Goal: Find contact information: Obtain details needed to contact an individual or organization

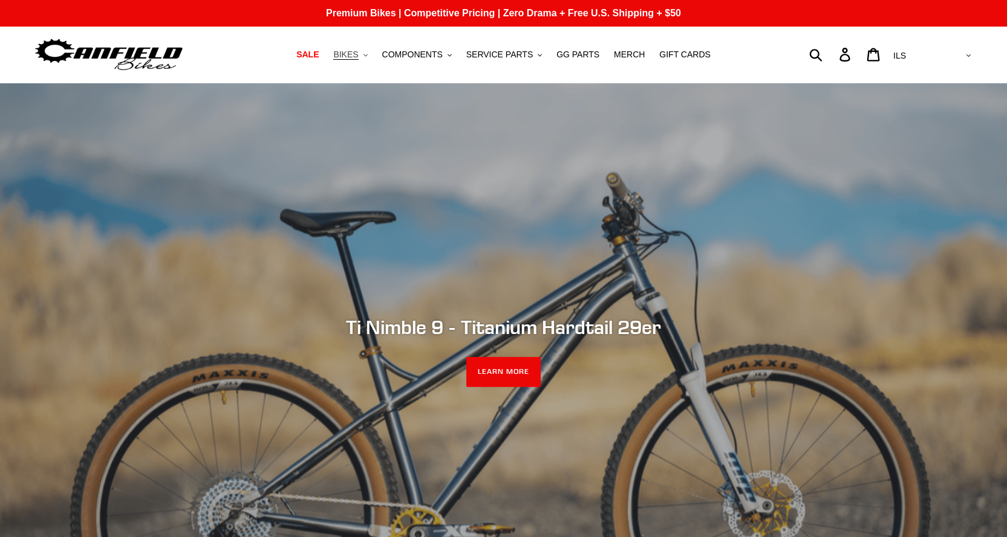
click at [373, 58] on button "BIKES .cls-1{fill:#231f20}" at bounding box center [350, 55] width 46 height 16
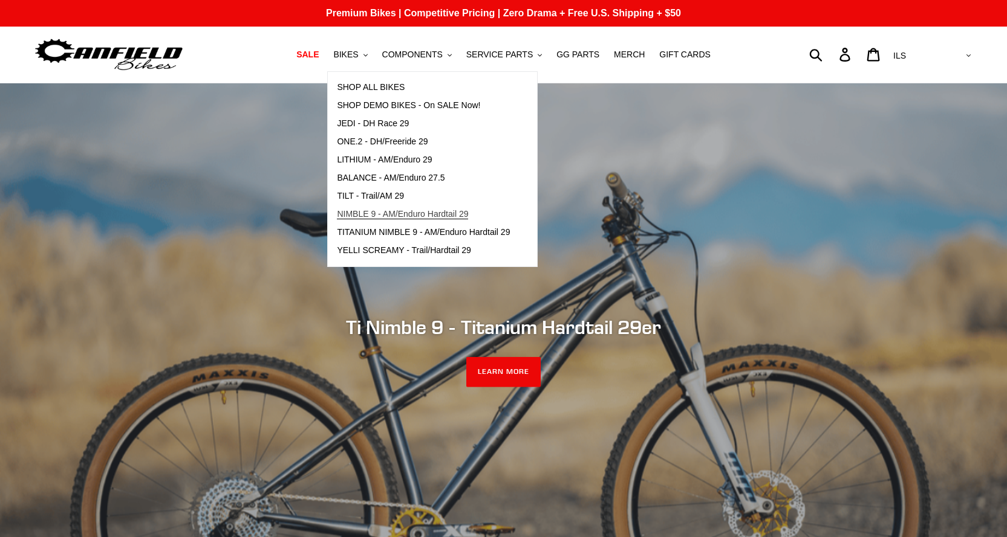
click at [413, 216] on span "NIMBLE 9 - AM/Enduro Hardtail 29" at bounding box center [402, 214] width 131 height 10
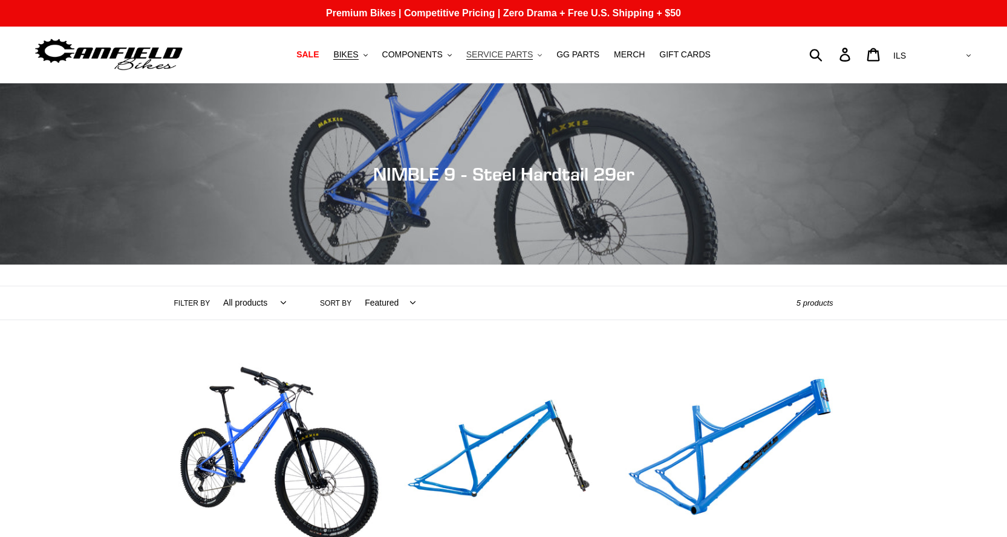
click at [510, 56] on span "SERVICE PARTS" at bounding box center [499, 55] width 66 height 10
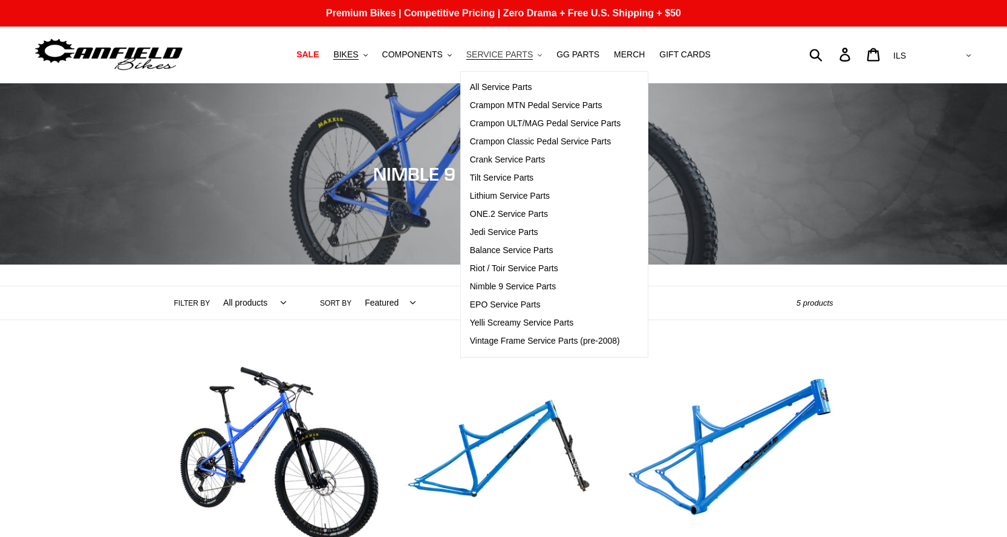
click at [510, 56] on span "SERVICE PARTS" at bounding box center [499, 55] width 66 height 10
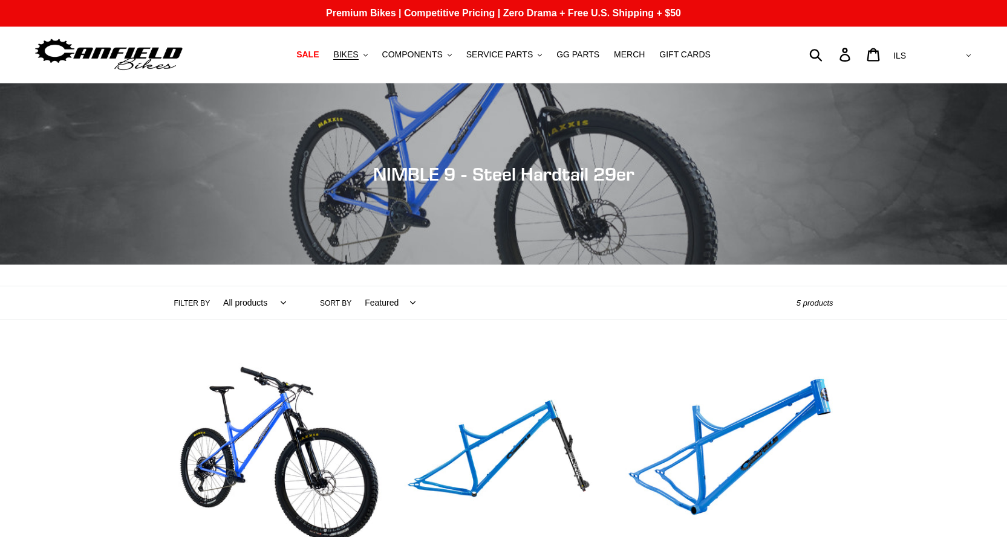
click at [967, 56] on select "AED AFN ALL AMD ANG AUD AWG AZN BAM BBD BDT BGN BIF BND BOB BSD BWP BZD CAD CDF…" at bounding box center [930, 56] width 85 height 22
click at [880, 56] on icon at bounding box center [872, 55] width 13 height 14
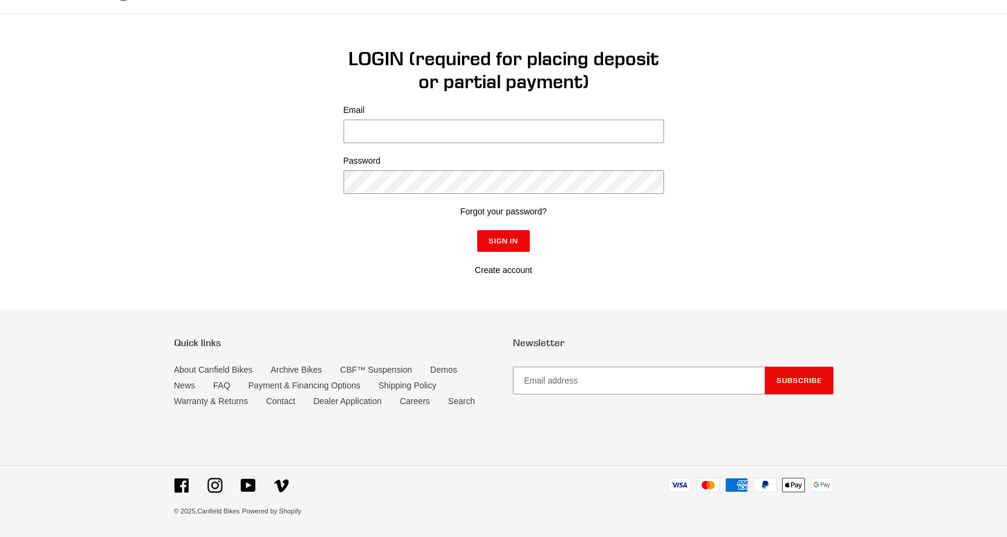
scroll to position [71, 0]
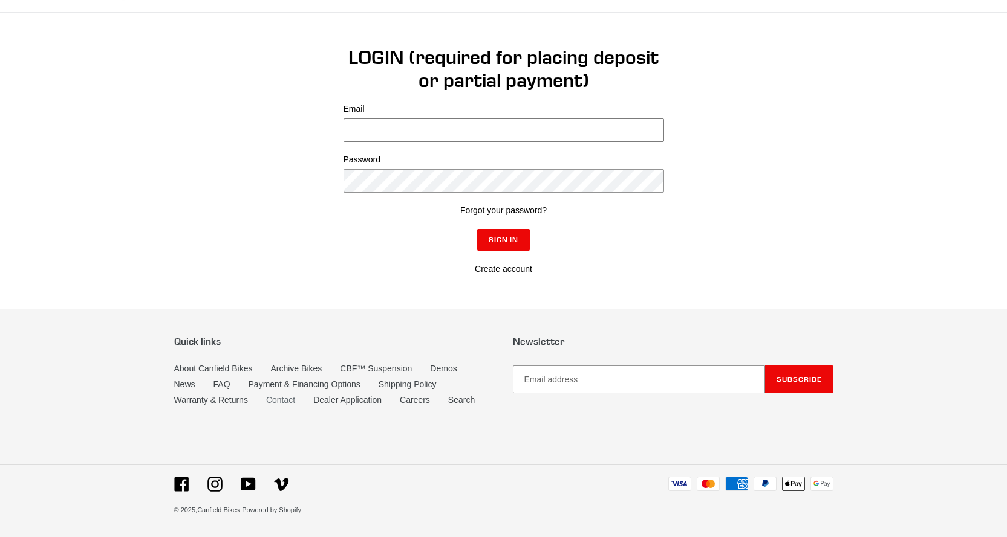
type input "erezgavrieli@gmail.com"
click at [278, 405] on link "Contact" at bounding box center [280, 400] width 29 height 10
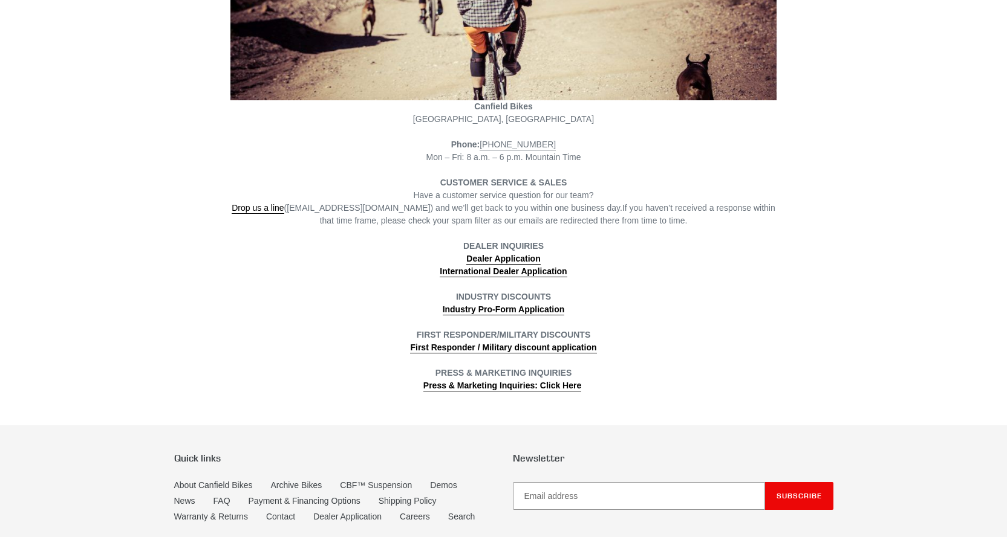
scroll to position [302, 0]
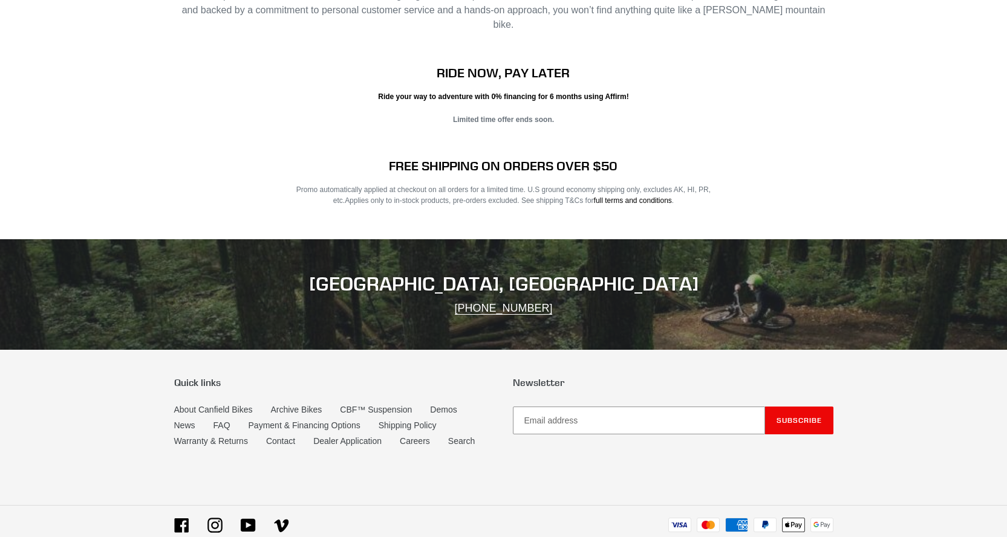
scroll to position [2396, 0]
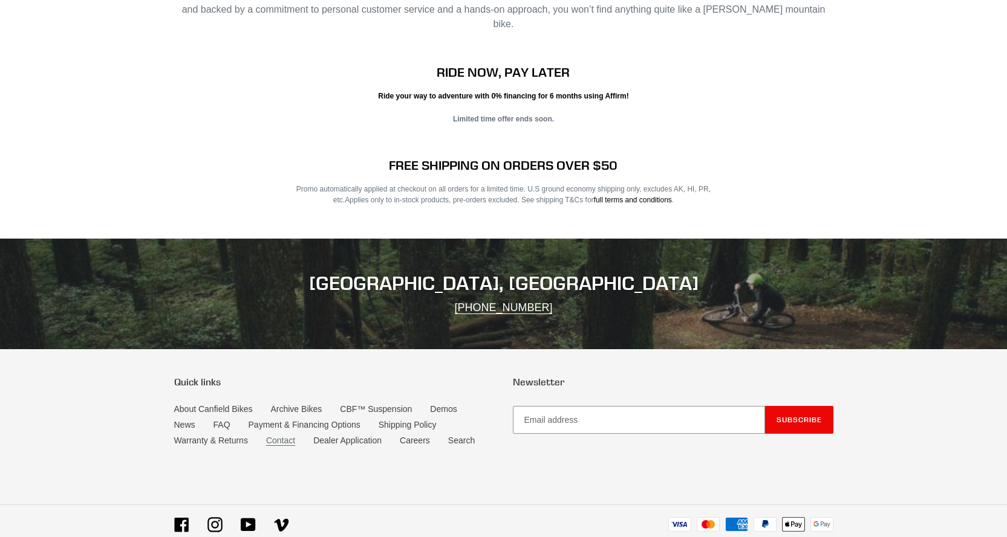
click at [274, 436] on link "Contact" at bounding box center [280, 441] width 29 height 10
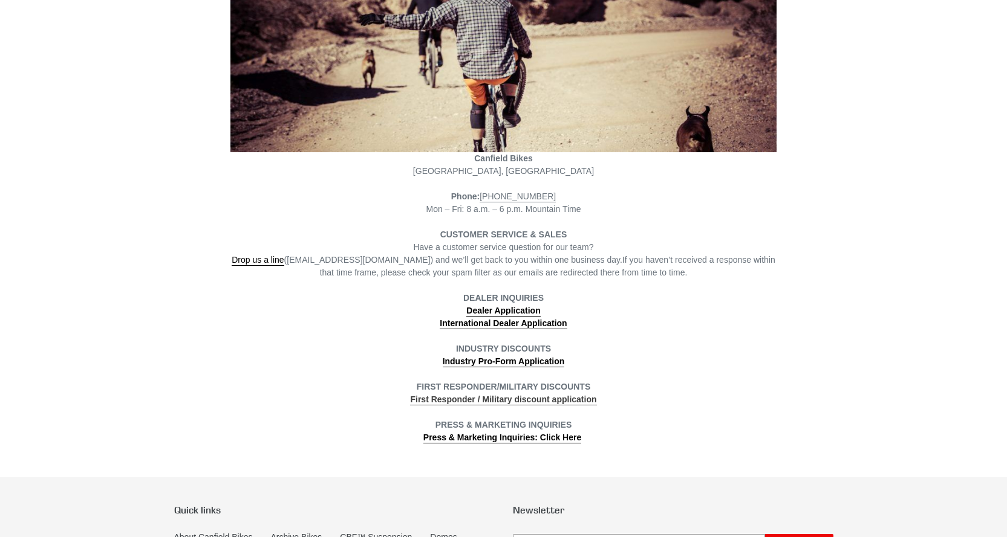
scroll to position [242, 0]
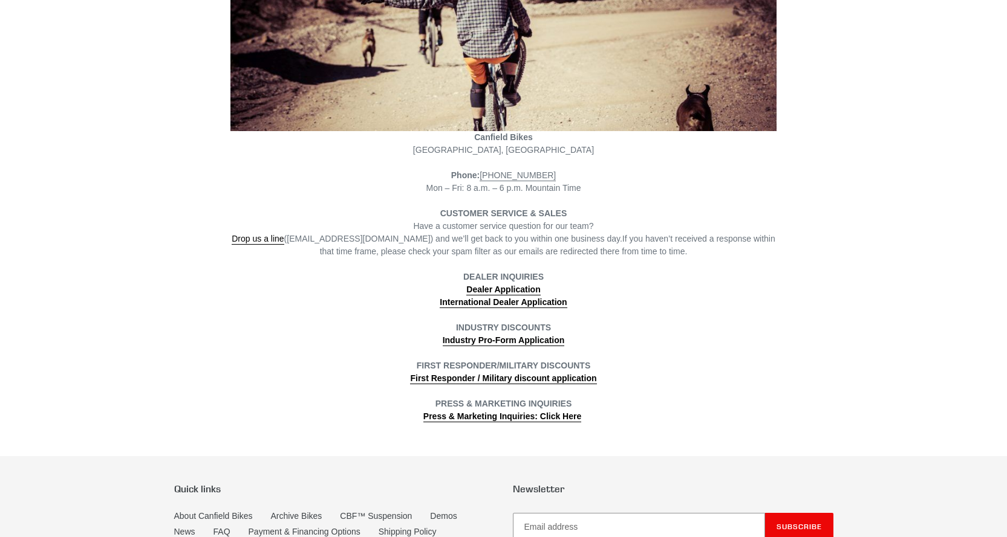
click at [501, 152] on span "Poncha Springs, CO" at bounding box center [503, 150] width 181 height 10
drag, startPoint x: 465, startPoint y: 151, endPoint x: 524, endPoint y: 155, distance: 58.1
click at [524, 155] on div "Canfield Bikes Poncha Springs, CO" at bounding box center [503, 143] width 546 height 25
drag, startPoint x: 502, startPoint y: 157, endPoint x: 456, endPoint y: 151, distance: 46.4
click at [456, 151] on div "Canfield Bikes Poncha Springs, CO" at bounding box center [503, 143] width 546 height 25
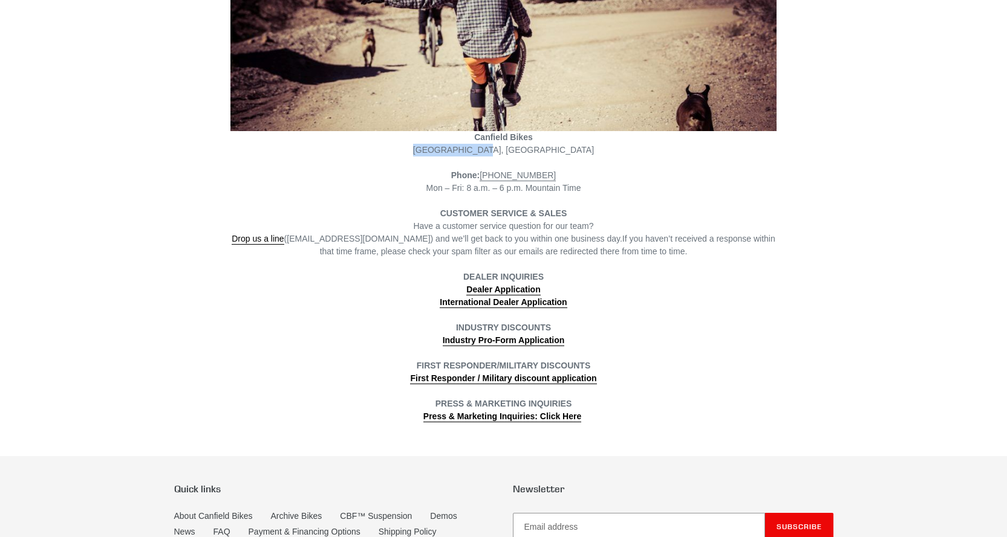
drag, startPoint x: 456, startPoint y: 149, endPoint x: 525, endPoint y: 149, distance: 68.9
click at [525, 149] on div "Canfield Bikes Poncha Springs, CO" at bounding box center [503, 143] width 546 height 25
click at [501, 154] on span "Poncha Springs, CO" at bounding box center [503, 150] width 181 height 10
drag, startPoint x: 459, startPoint y: 149, endPoint x: 525, endPoint y: 155, distance: 65.6
click at [525, 155] on div "Canfield Bikes Poncha Springs, CO" at bounding box center [503, 143] width 546 height 25
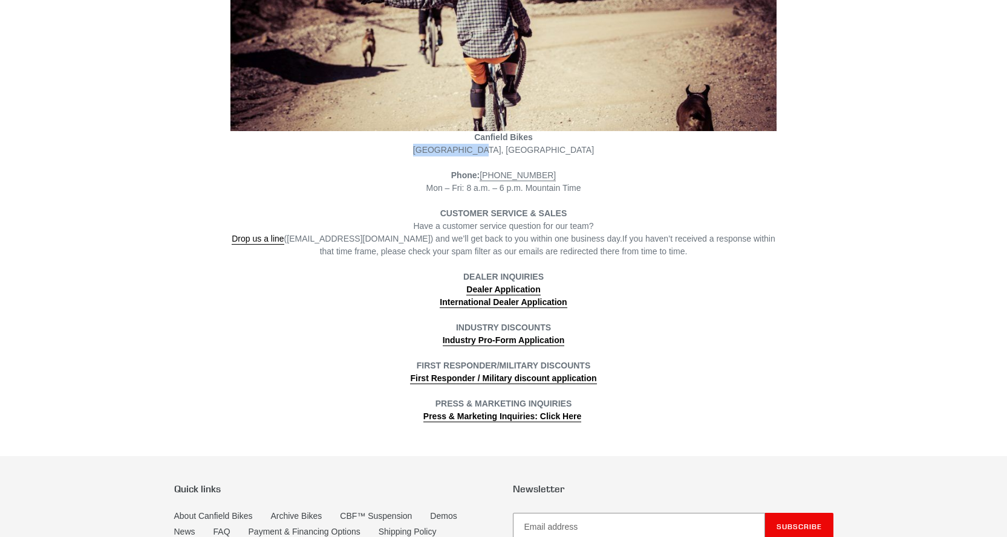
copy span "Poncha Springs"
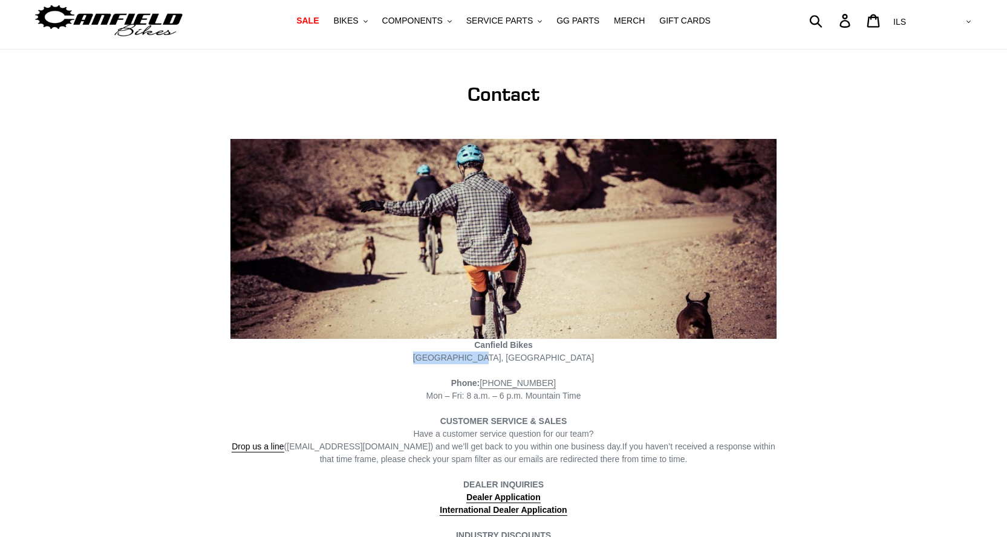
scroll to position [0, 0]
